Goal: Task Accomplishment & Management: Manage account settings

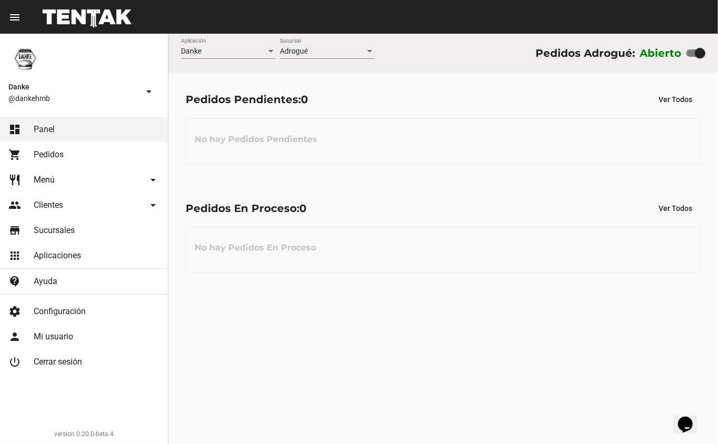
click at [49, 178] on span "Menú" at bounding box center [44, 180] width 21 height 11
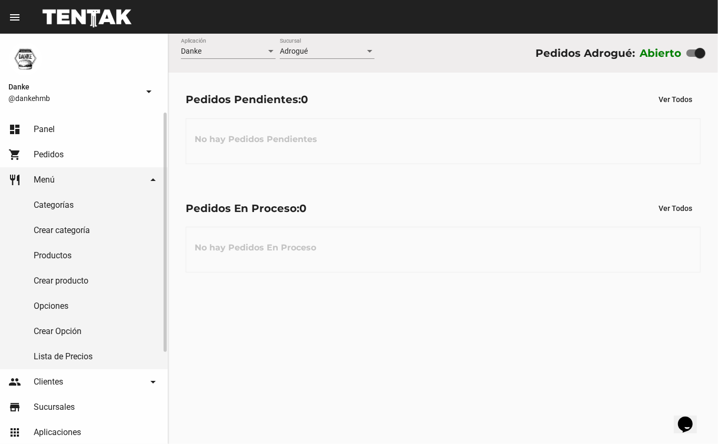
click at [55, 255] on link "Productos" at bounding box center [84, 255] width 168 height 25
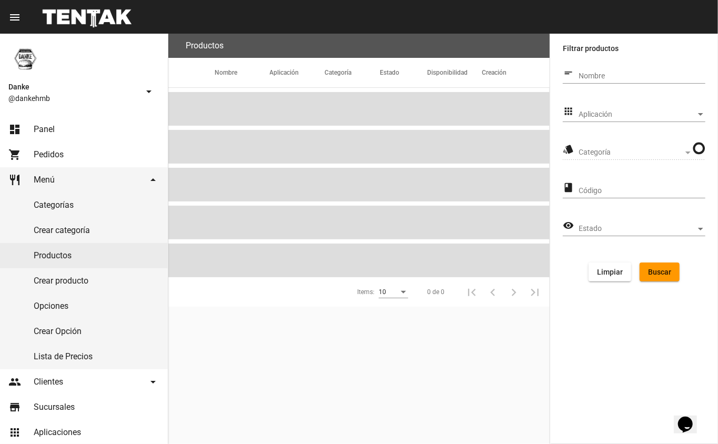
click at [594, 114] on span "Aplicación" at bounding box center [637, 115] width 117 height 8
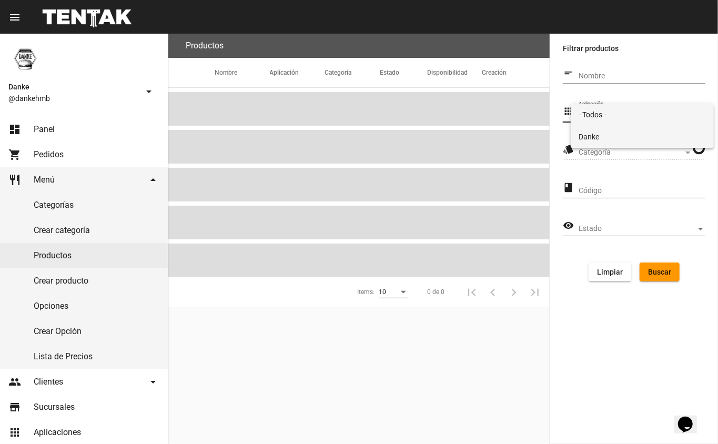
click at [590, 142] on span "Danke" at bounding box center [643, 137] width 127 height 22
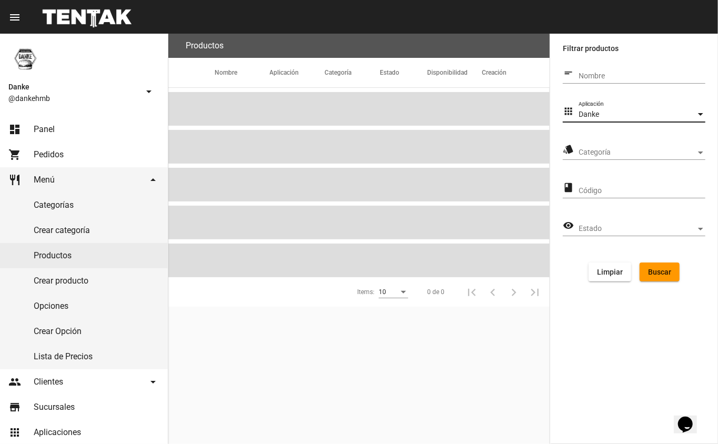
click at [590, 152] on span "Categoría" at bounding box center [637, 152] width 117 height 8
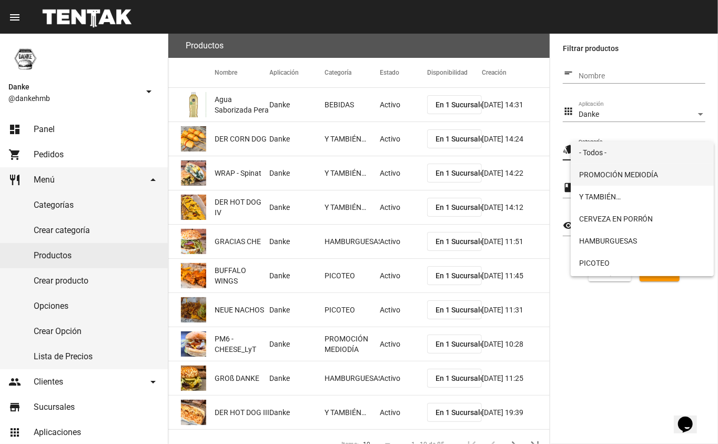
click at [598, 175] on span "PROMOCIÓN MEDIODÍA" at bounding box center [643, 175] width 127 height 22
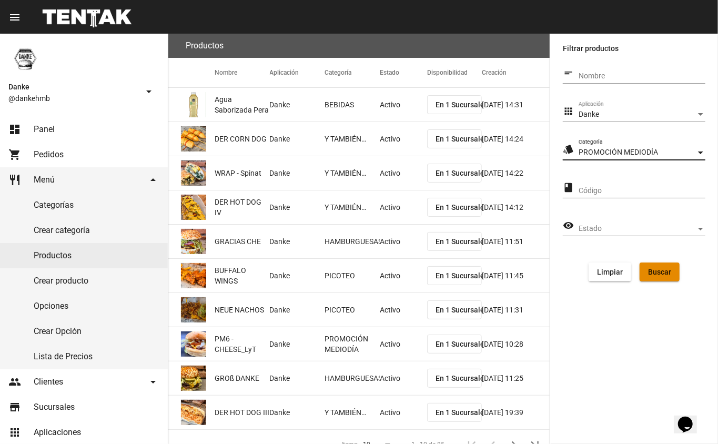
click at [664, 276] on button "Buscar" at bounding box center [660, 272] width 40 height 19
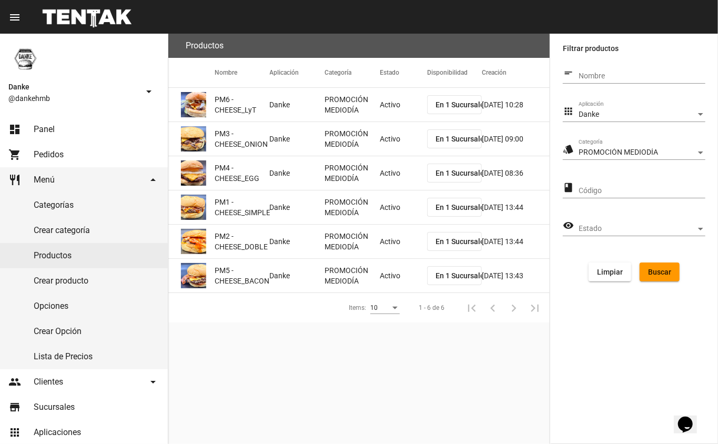
click at [397, 102] on mat-cell "Activo" at bounding box center [403, 105] width 47 height 34
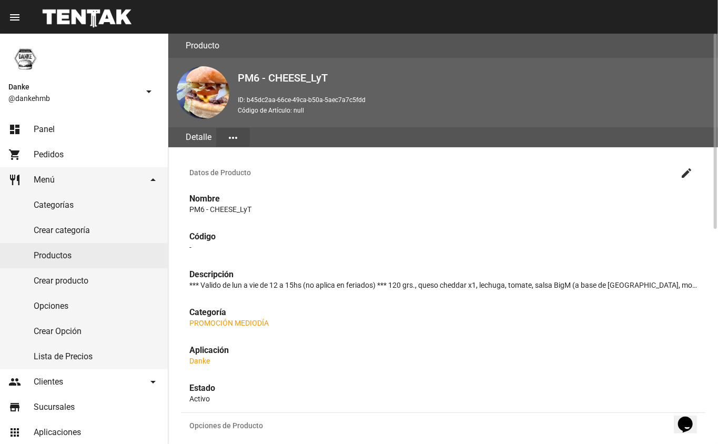
click at [688, 175] on mat-icon "create" at bounding box center [687, 173] width 13 height 13
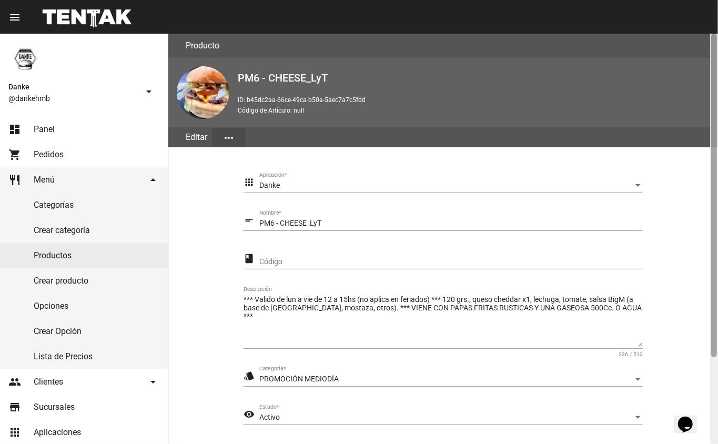
click at [715, 354] on div at bounding box center [715, 196] width 6 height 324
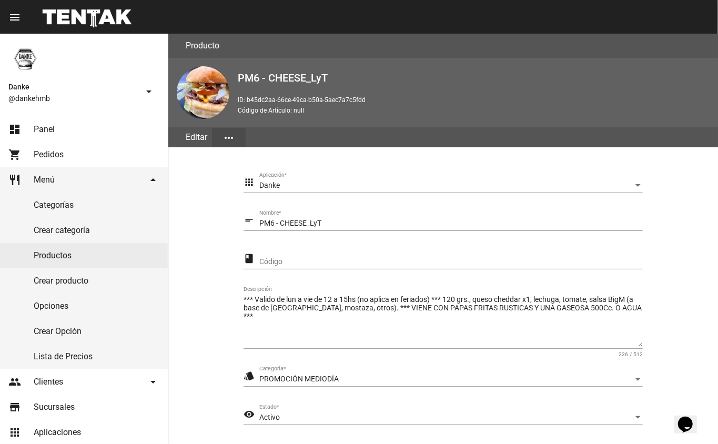
click at [276, 417] on span "Activo" at bounding box center [269, 417] width 21 height 8
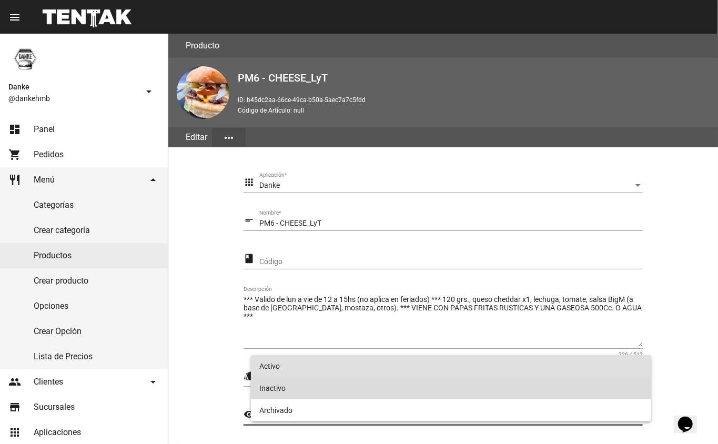
click at [283, 386] on span "Inactivo" at bounding box center [451, 388] width 384 height 22
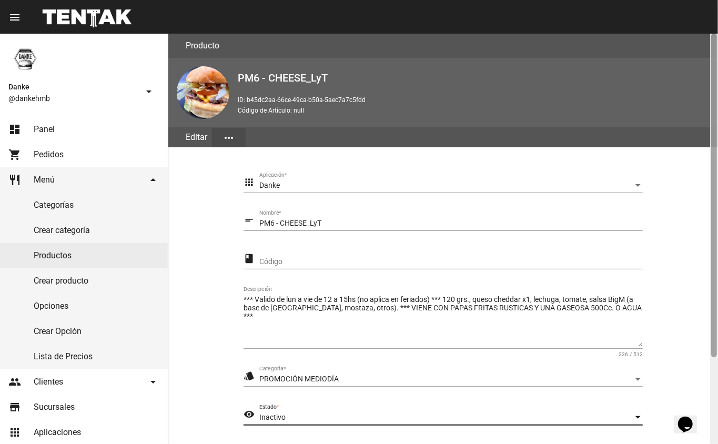
click at [714, 380] on div at bounding box center [715, 239] width 8 height 411
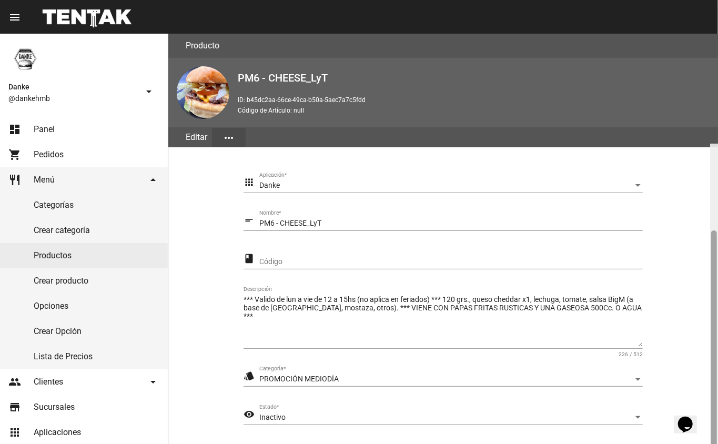
scroll to position [110, 0]
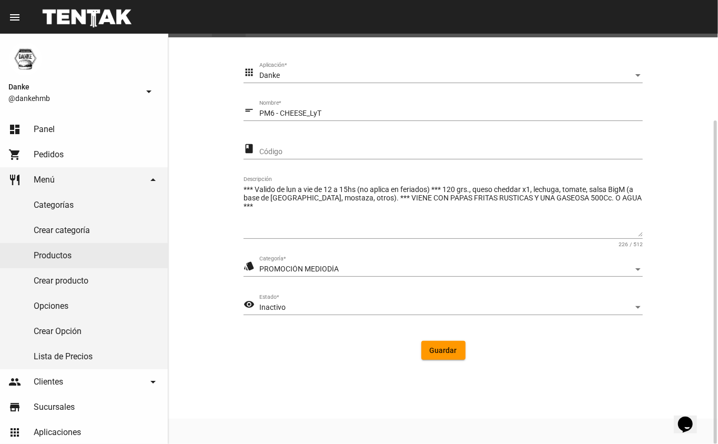
click at [443, 352] on span "Guardar" at bounding box center [443, 350] width 27 height 8
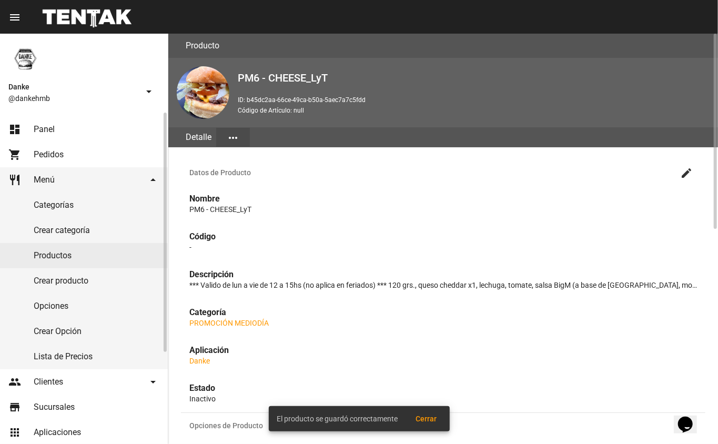
click at [53, 256] on link "Productos" at bounding box center [84, 255] width 168 height 25
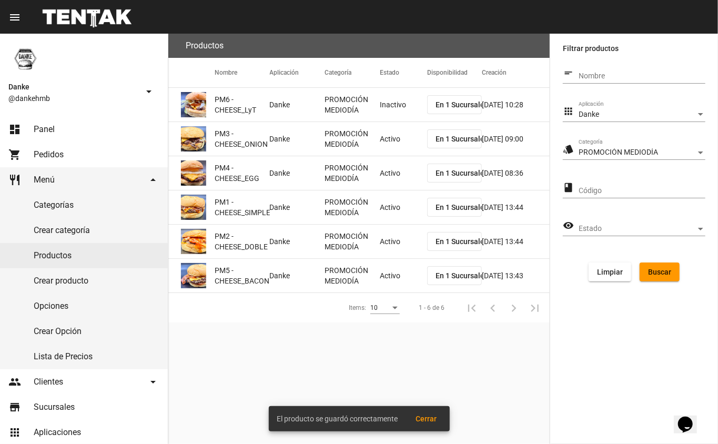
click at [398, 144] on mat-cell "Activo" at bounding box center [403, 139] width 47 height 34
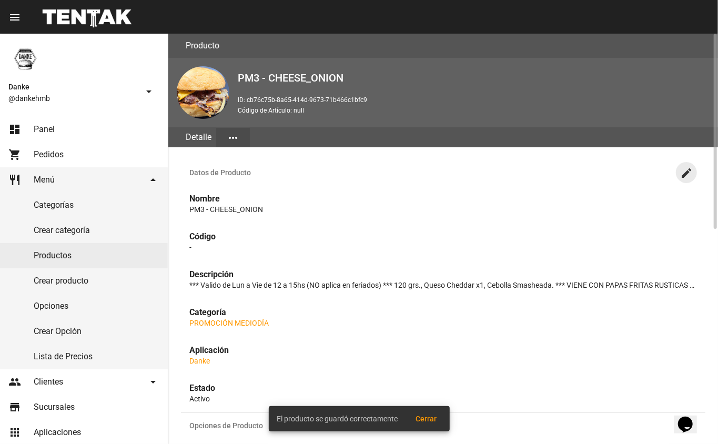
click at [693, 169] on mat-icon "create" at bounding box center [687, 173] width 13 height 13
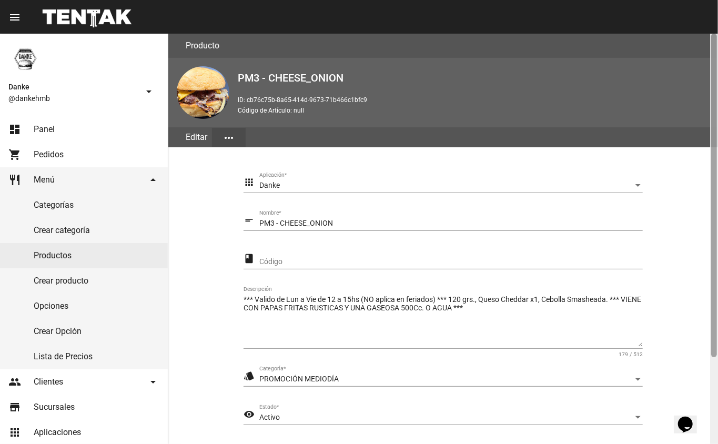
click at [715, 348] on div at bounding box center [715, 196] width 6 height 324
click at [718, 384] on div at bounding box center [715, 239] width 8 height 411
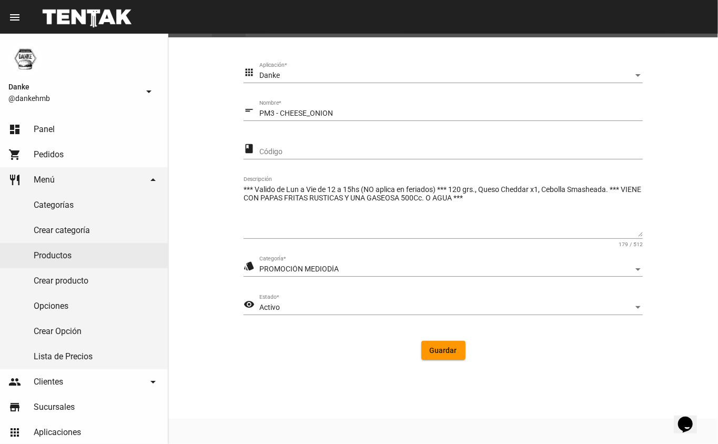
click at [298, 307] on div "Activo" at bounding box center [446, 308] width 374 height 8
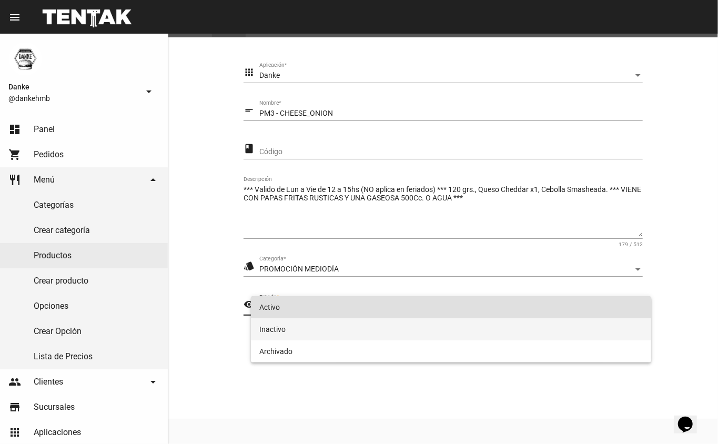
click at [285, 332] on span "Inactivo" at bounding box center [451, 329] width 384 height 22
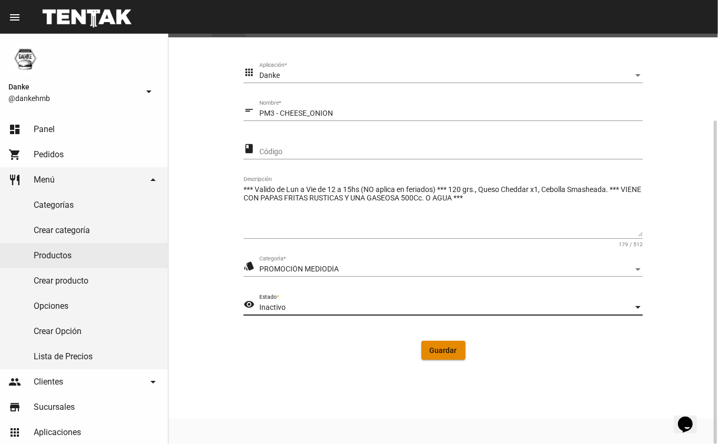
click at [448, 355] on button "Guardar" at bounding box center [444, 350] width 44 height 19
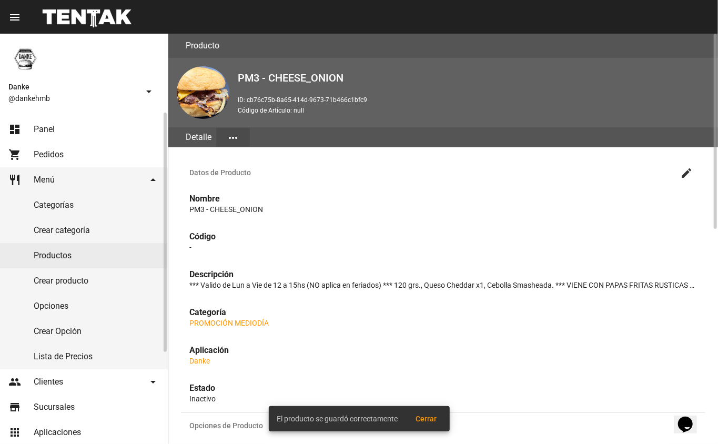
click at [53, 256] on link "Productos" at bounding box center [84, 255] width 168 height 25
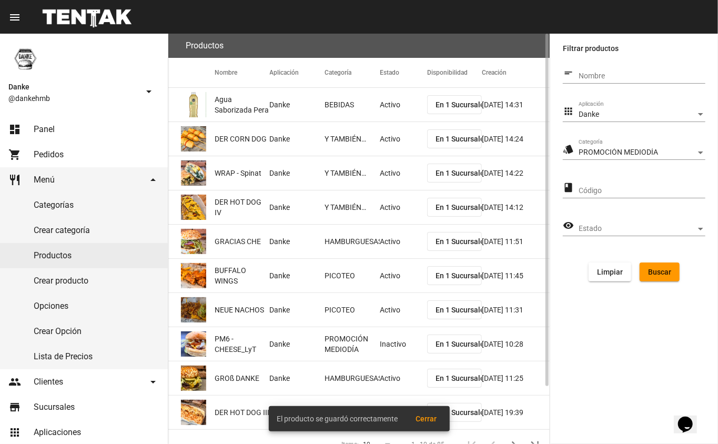
click at [661, 271] on span "Buscar" at bounding box center [659, 272] width 23 height 8
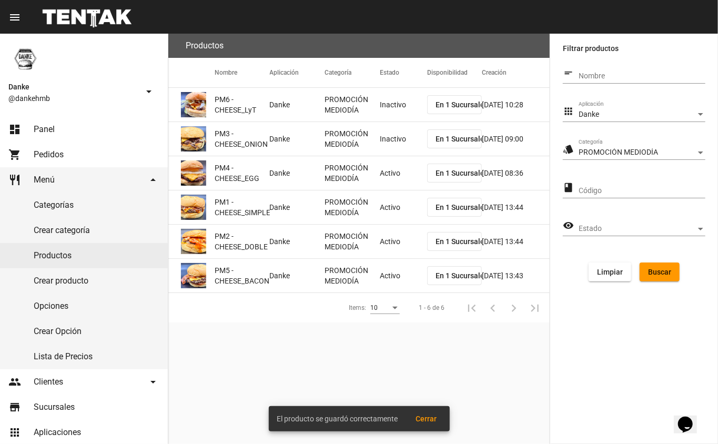
click at [384, 178] on mat-cell "Activo" at bounding box center [403, 173] width 47 height 34
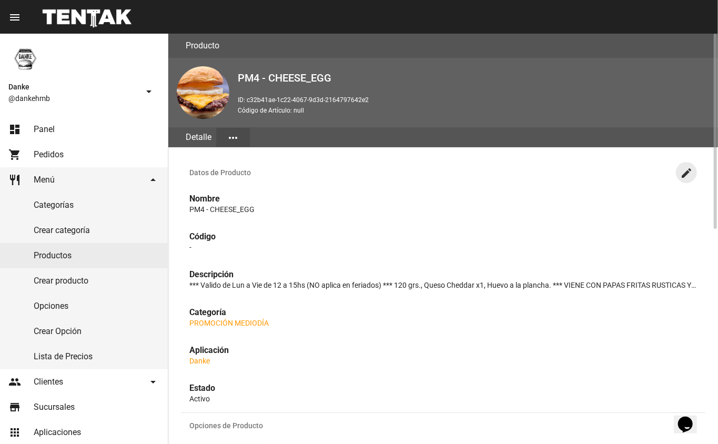
click at [687, 172] on mat-icon "create" at bounding box center [687, 173] width 13 height 13
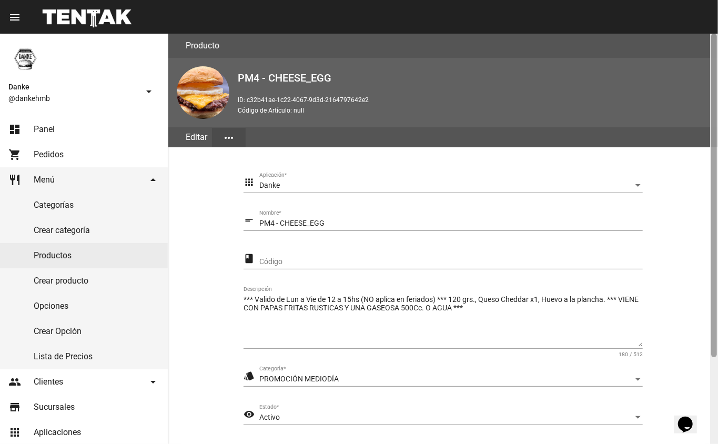
click at [713, 387] on div at bounding box center [715, 239] width 8 height 411
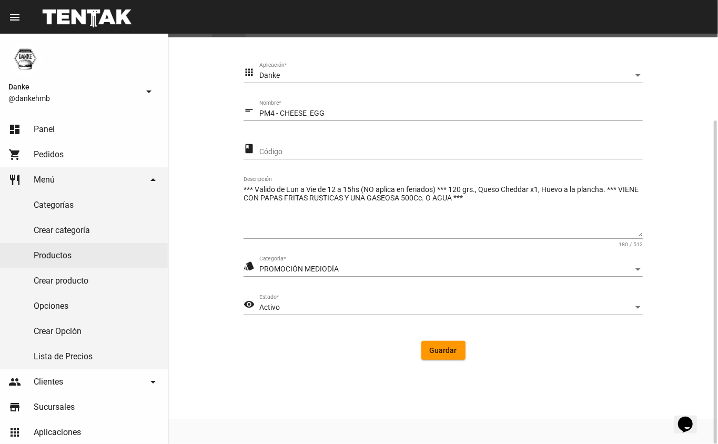
click at [288, 308] on div "Activo" at bounding box center [446, 308] width 374 height 8
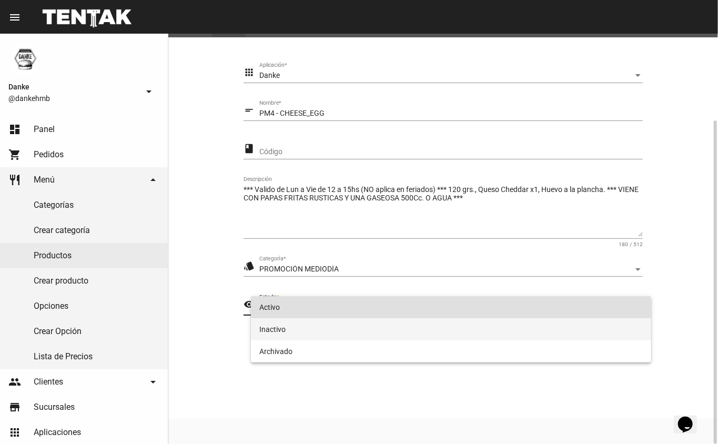
click at [273, 328] on span "Inactivo" at bounding box center [451, 329] width 384 height 22
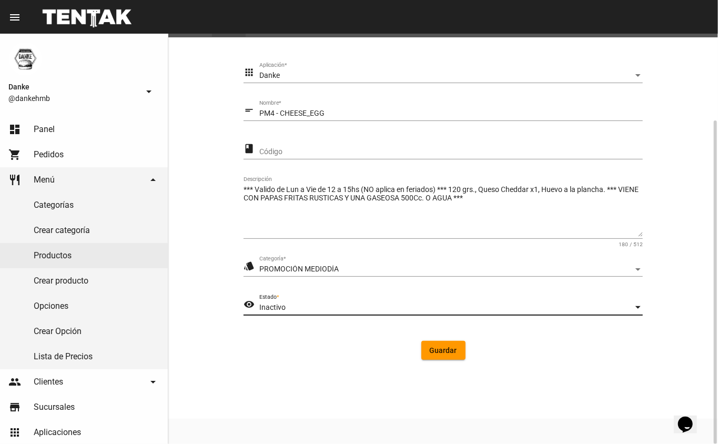
click at [446, 354] on span "Guardar" at bounding box center [443, 350] width 27 height 8
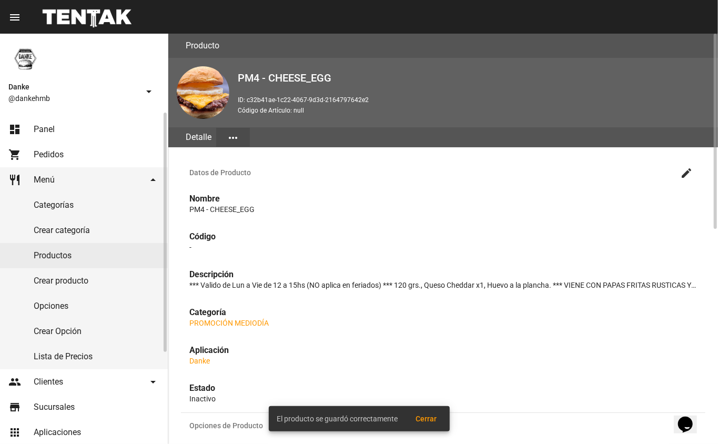
click at [60, 257] on link "Productos" at bounding box center [84, 255] width 168 height 25
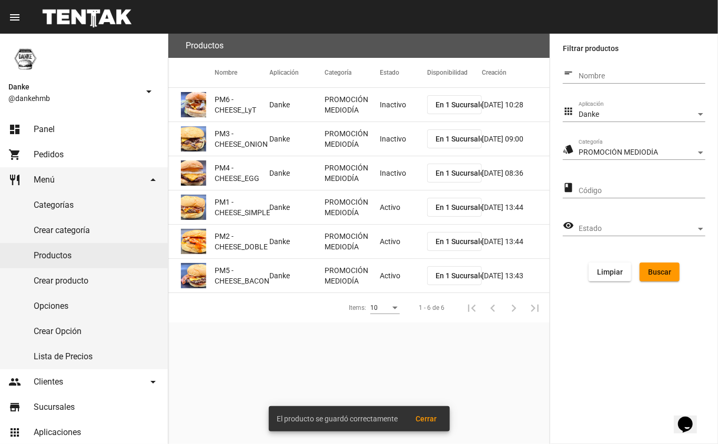
click at [394, 208] on mat-cell "Activo" at bounding box center [403, 208] width 47 height 34
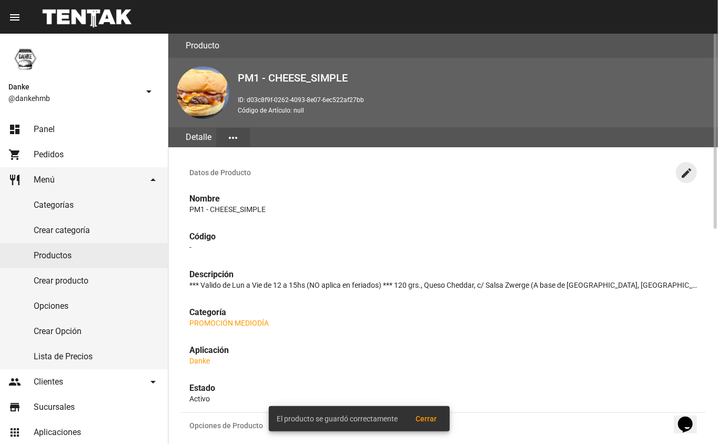
click at [687, 172] on mat-icon "create" at bounding box center [687, 173] width 13 height 13
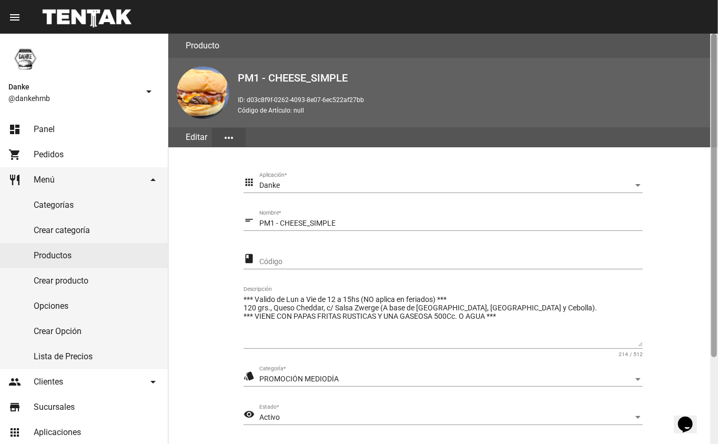
click at [712, 382] on div at bounding box center [715, 239] width 8 height 411
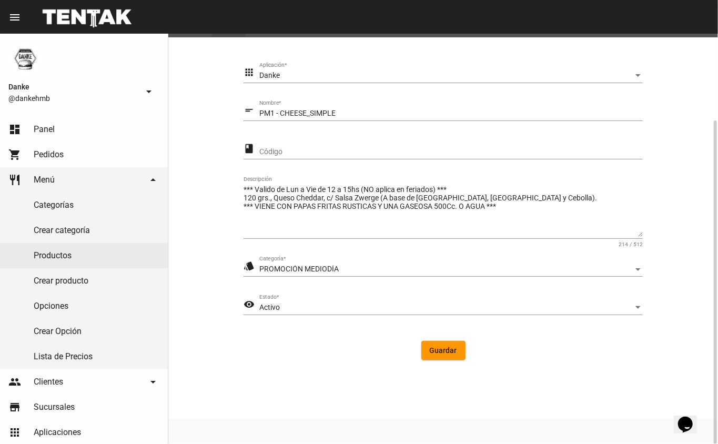
click at [287, 306] on div "Activo" at bounding box center [446, 308] width 374 height 8
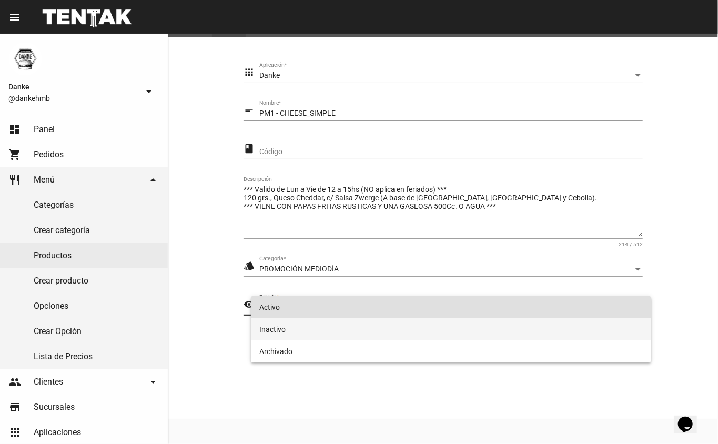
click at [274, 324] on span "Inactivo" at bounding box center [451, 329] width 384 height 22
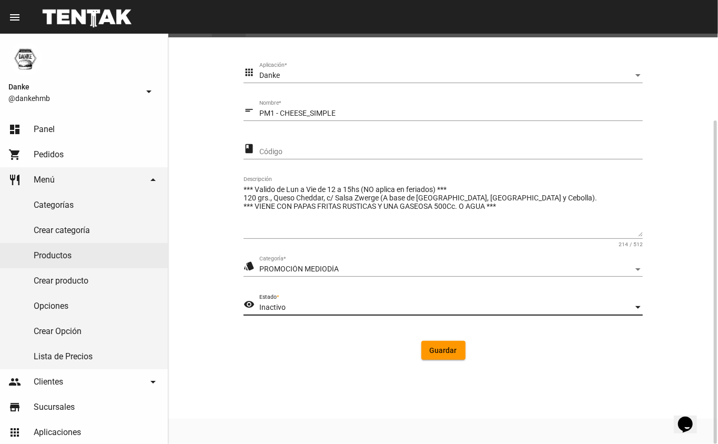
click at [450, 354] on span "Guardar" at bounding box center [443, 350] width 27 height 8
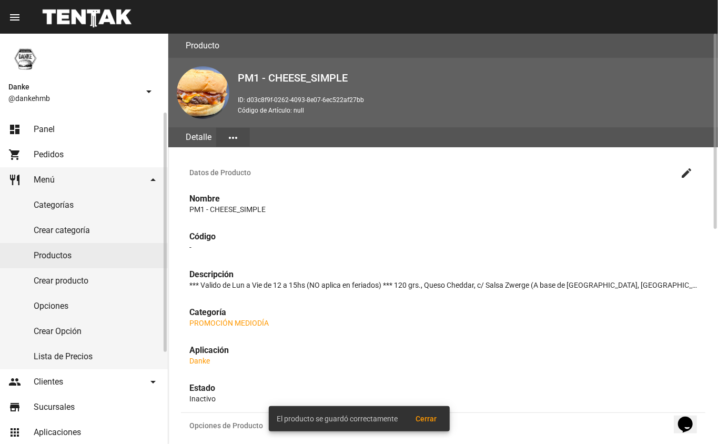
click at [54, 255] on link "Productos" at bounding box center [84, 255] width 168 height 25
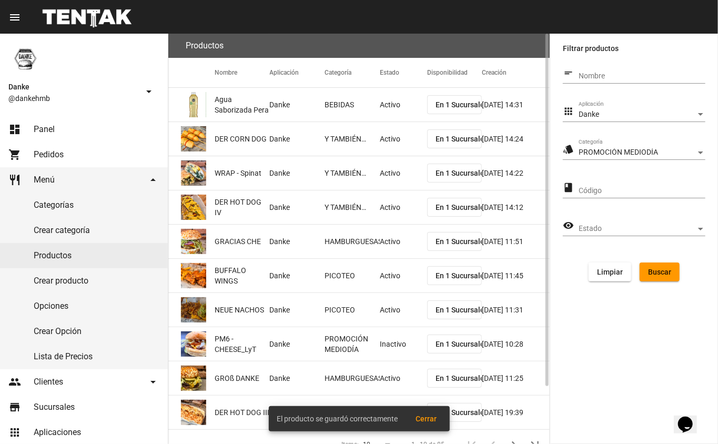
click at [663, 268] on span "Buscar" at bounding box center [659, 272] width 23 height 8
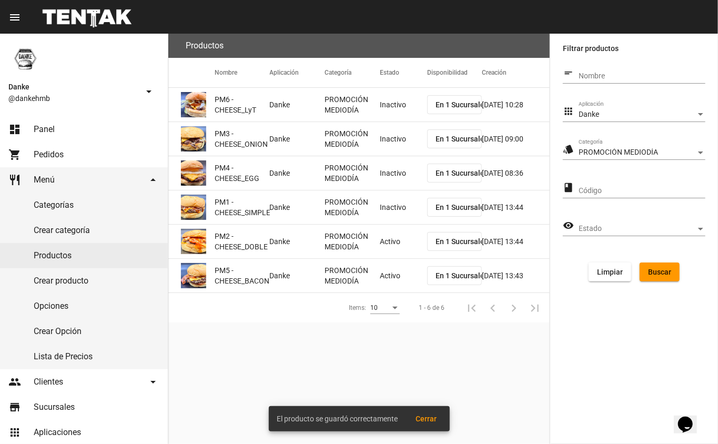
click at [392, 243] on mat-cell "Activo" at bounding box center [403, 242] width 47 height 34
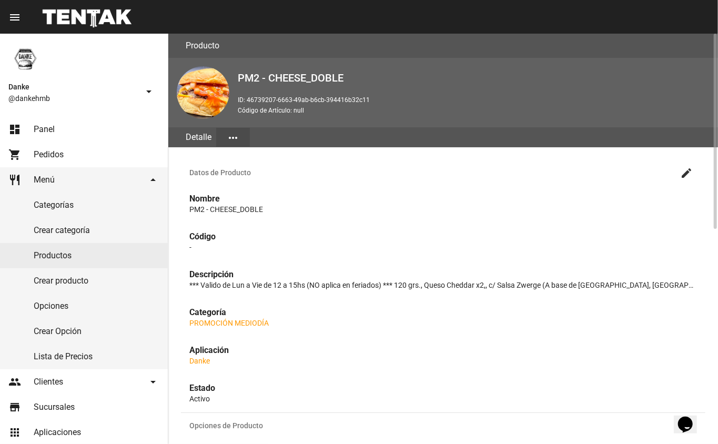
click at [687, 175] on mat-icon "create" at bounding box center [687, 173] width 13 height 13
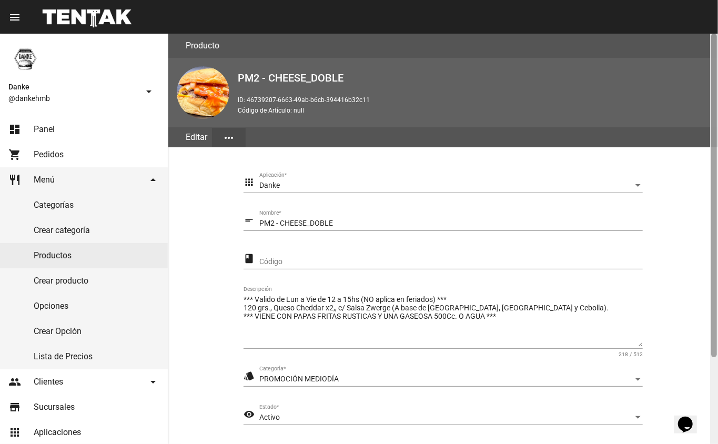
click at [716, 348] on div at bounding box center [715, 196] width 6 height 324
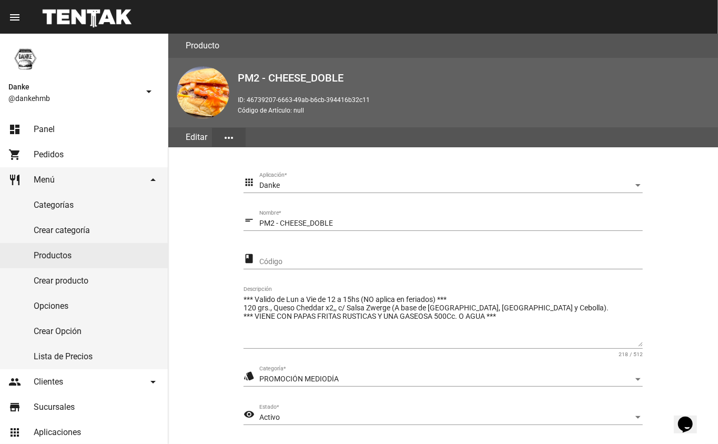
click at [320, 415] on div "Activo" at bounding box center [446, 418] width 374 height 8
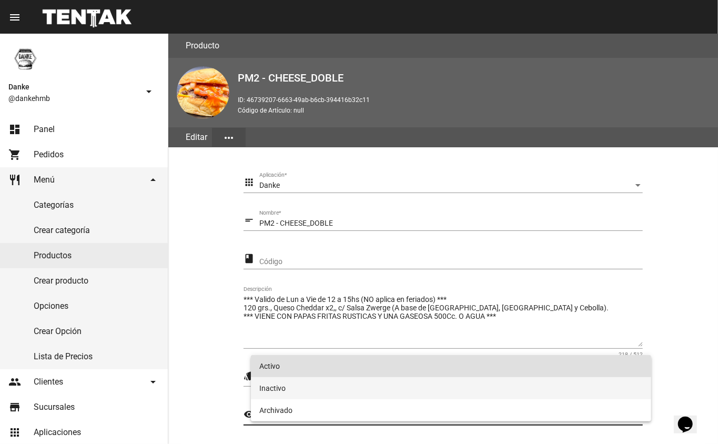
click at [282, 387] on span "Inactivo" at bounding box center [451, 388] width 384 height 22
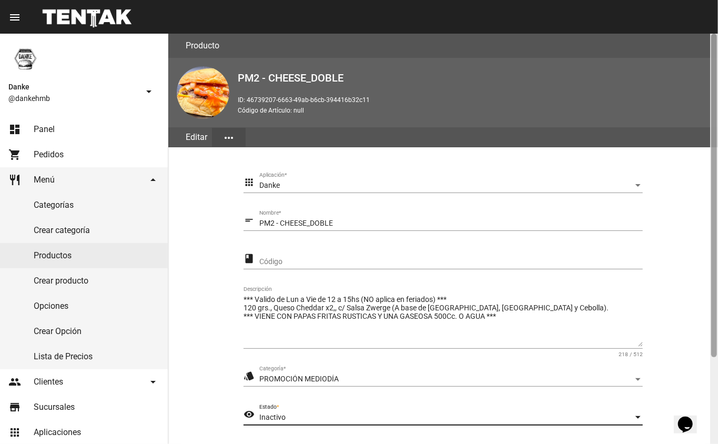
click at [712, 381] on div at bounding box center [715, 239] width 8 height 411
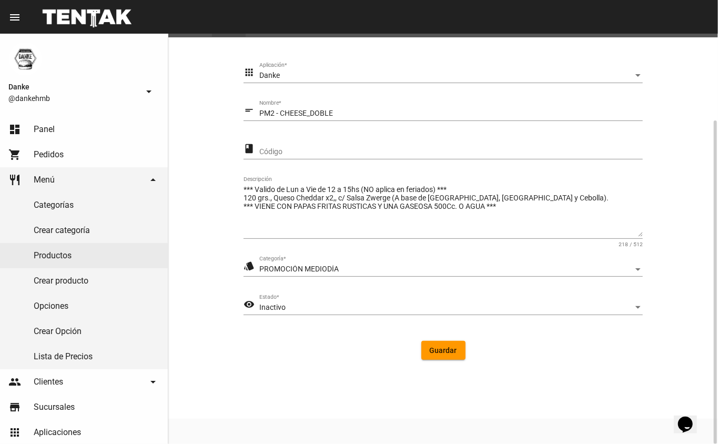
click at [431, 352] on span "Guardar" at bounding box center [443, 350] width 27 height 8
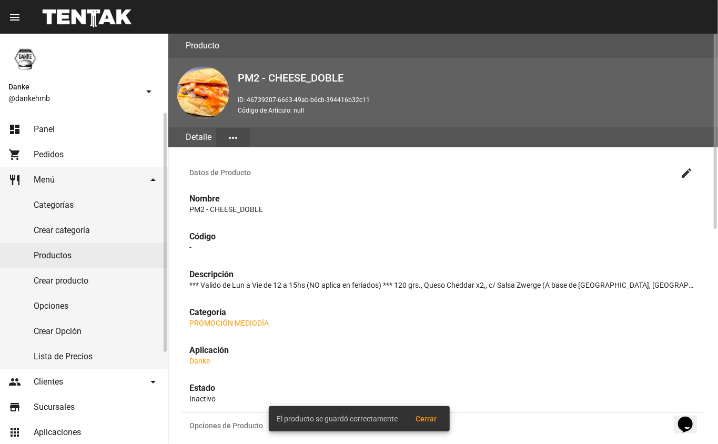
click at [63, 256] on link "Productos" at bounding box center [84, 255] width 168 height 25
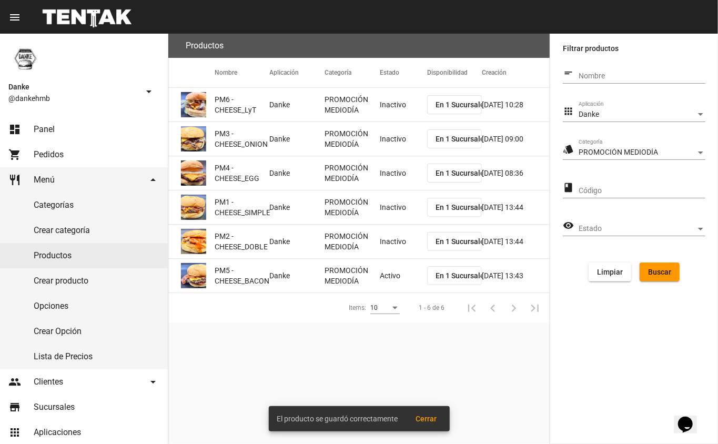
click at [402, 270] on mat-cell "Activo" at bounding box center [403, 276] width 47 height 34
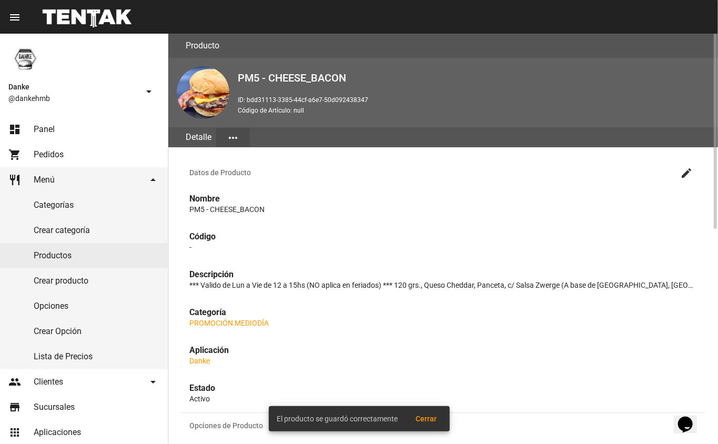
click at [687, 176] on mat-icon "create" at bounding box center [687, 173] width 13 height 13
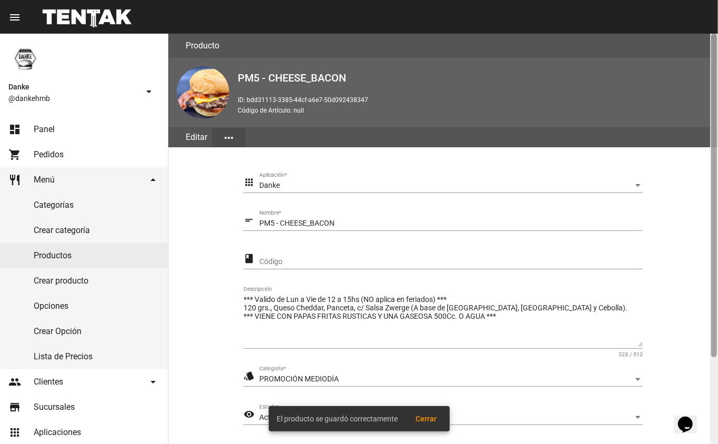
click at [714, 383] on div at bounding box center [715, 239] width 8 height 411
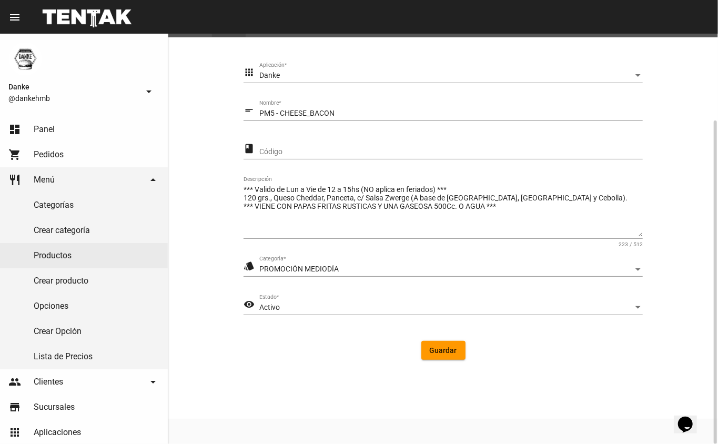
click at [306, 304] on div "Activo" at bounding box center [446, 308] width 374 height 8
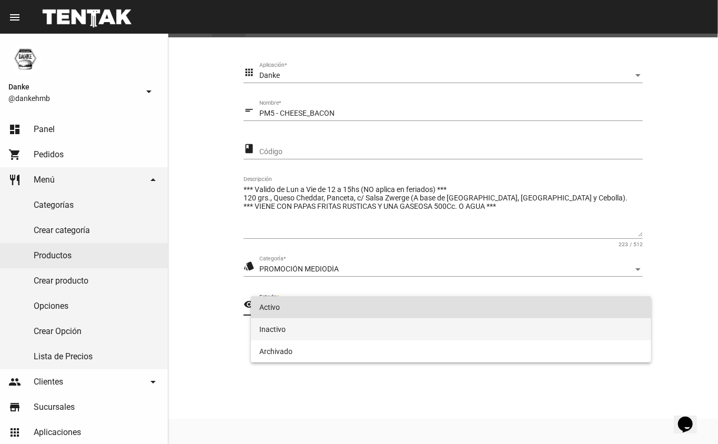
click at [272, 333] on span "Inactivo" at bounding box center [451, 329] width 384 height 22
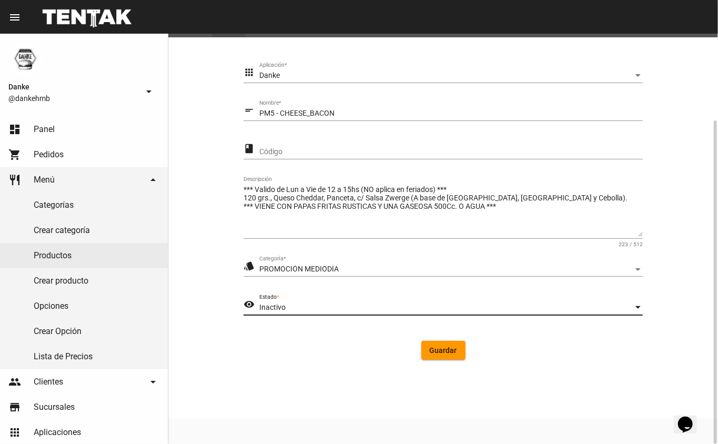
click at [435, 355] on button "Guardar" at bounding box center [444, 350] width 44 height 19
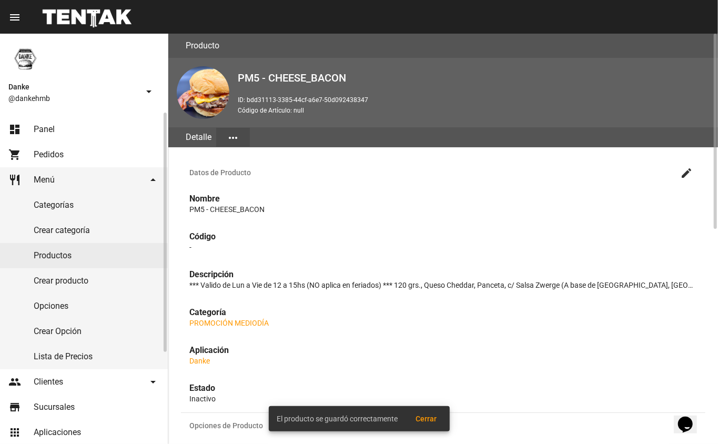
click at [46, 129] on span "Panel" at bounding box center [44, 129] width 21 height 11
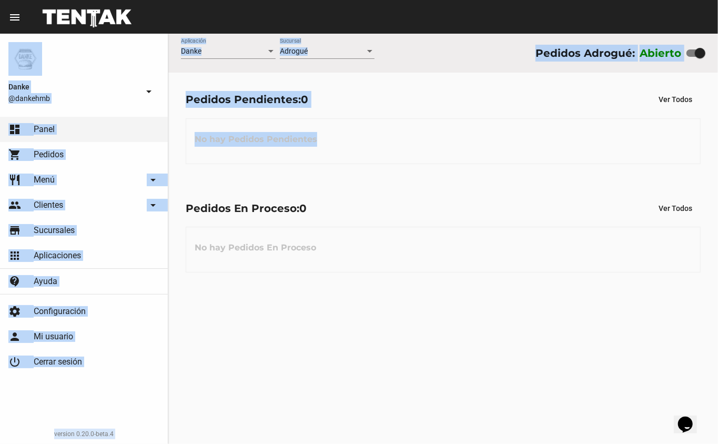
drag, startPoint x: 468, startPoint y: 148, endPoint x: 435, endPoint y: -20, distance: 171.7
click at [435, 0] on html "menu Resumen Danke @dankehmb arrow_drop_down dashboard Panel shopping_cart Pedi…" at bounding box center [359, 222] width 718 height 444
